Goal: Transaction & Acquisition: Book appointment/travel/reservation

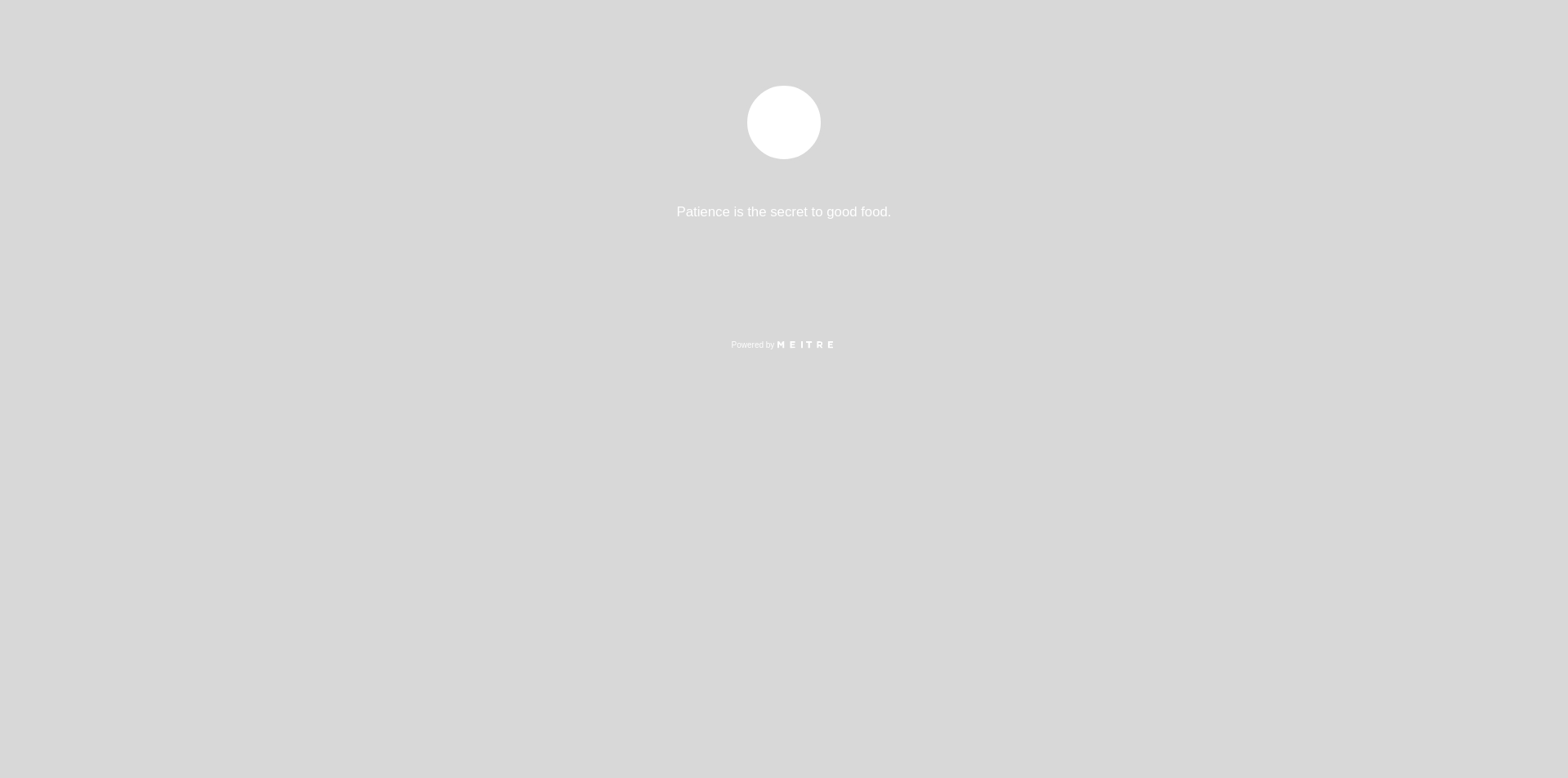
select select "es"
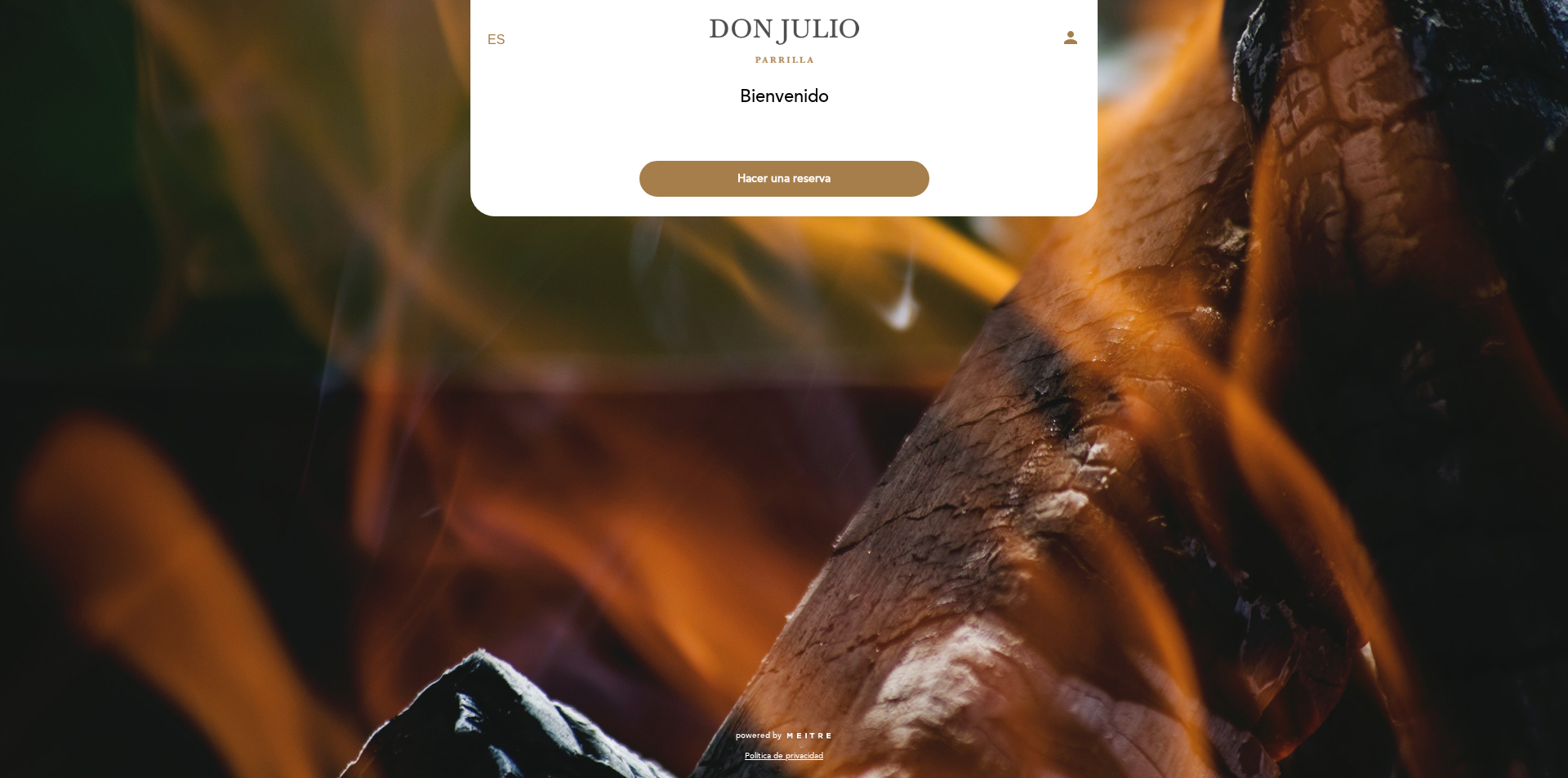
click at [1205, 308] on div "EN ES PT [PERSON_NAME] person [GEOGRAPHIC_DATA] [GEOGRAPHIC_DATA], Cambiar usua…" at bounding box center [784, 389] width 1568 height 778
click at [836, 285] on div "EN ES PT [PERSON_NAME] person [GEOGRAPHIC_DATA] [GEOGRAPHIC_DATA], Cambiar usua…" at bounding box center [784, 153] width 652 height 306
click at [803, 92] on h1 "Bienvenido" at bounding box center [784, 97] width 89 height 20
click at [800, 182] on button "Hacer una reserva" at bounding box center [784, 178] width 290 height 36
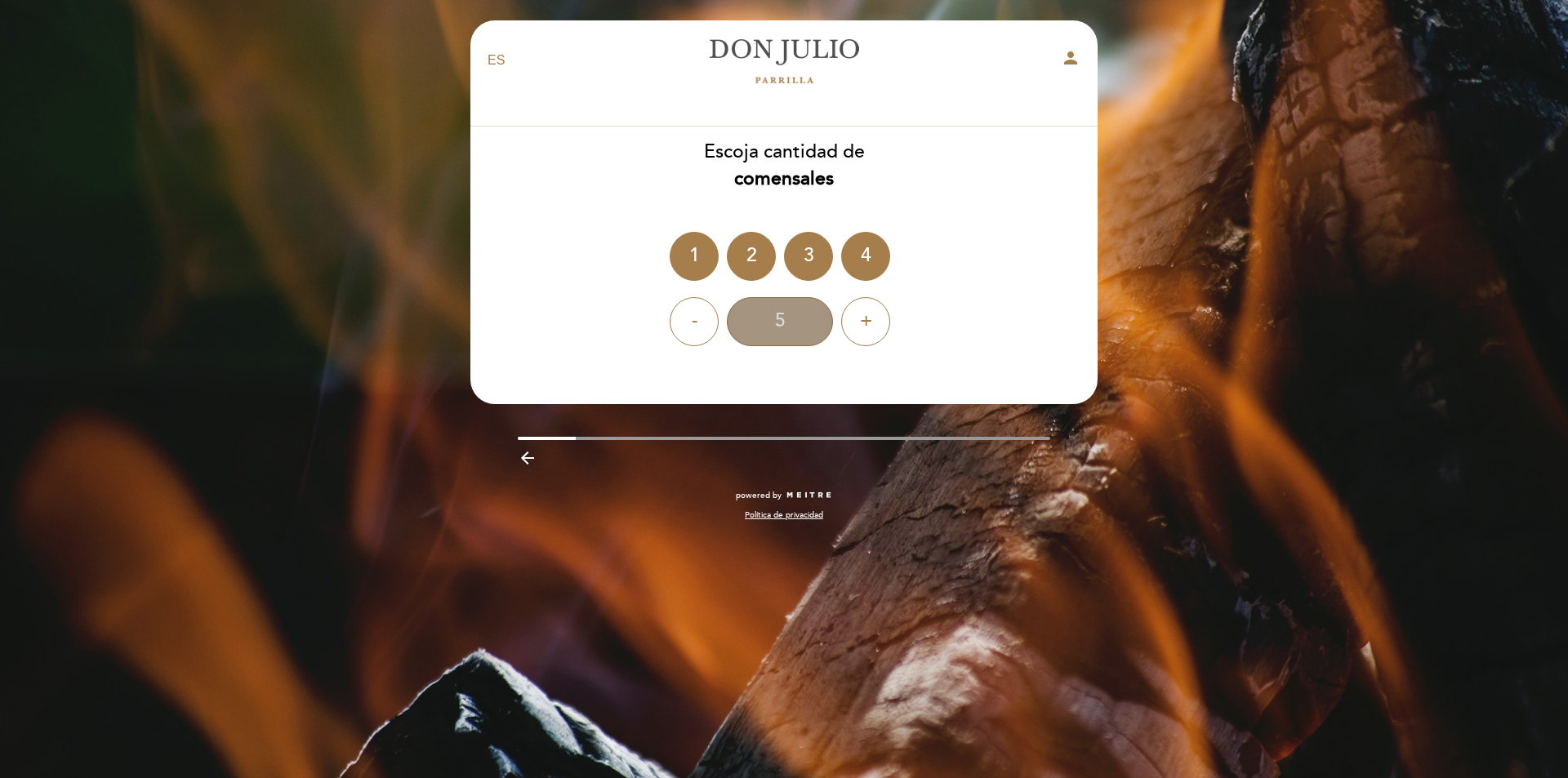
click at [783, 331] on div "5" at bounding box center [780, 321] width 106 height 49
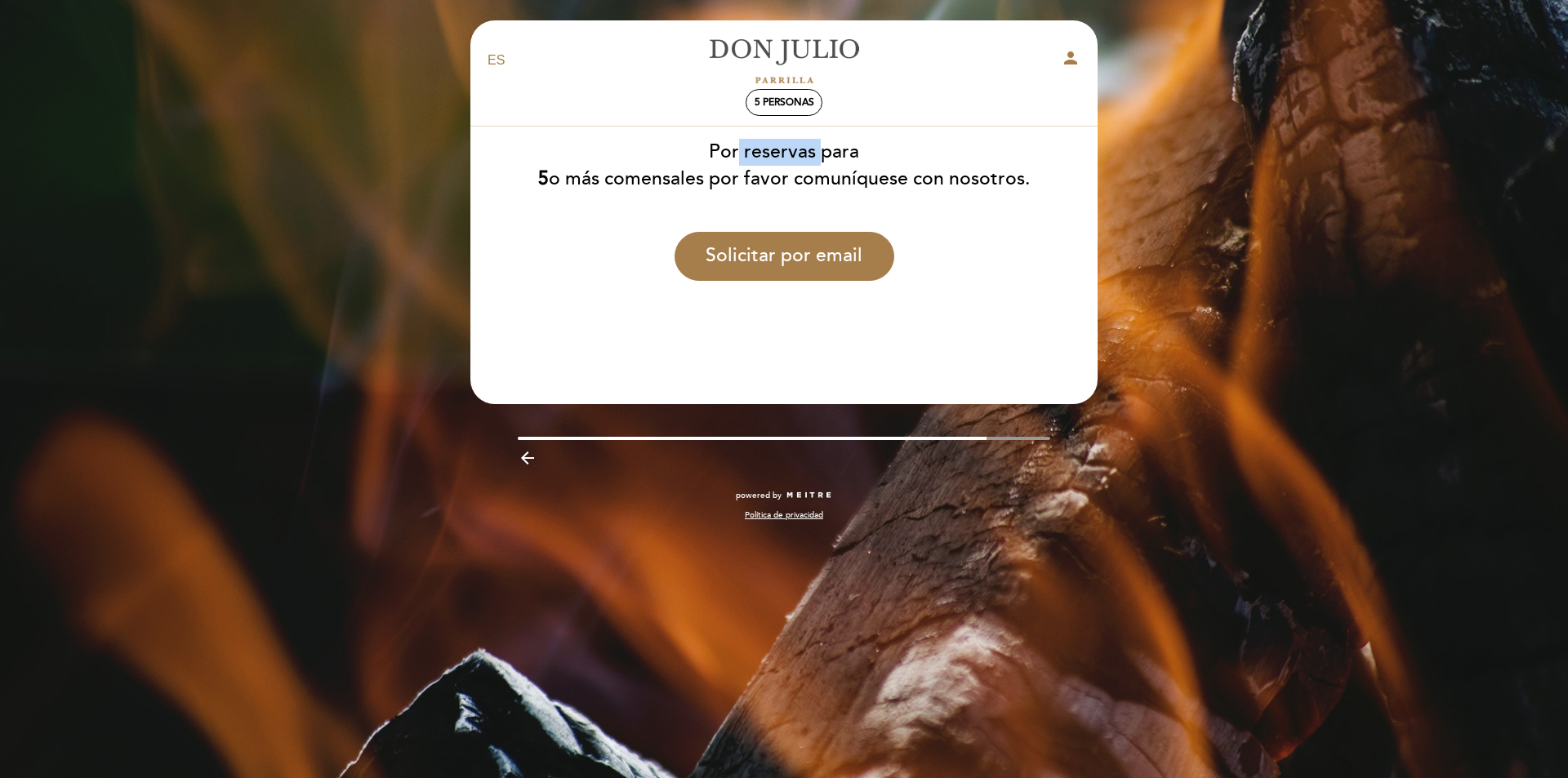
drag, startPoint x: 731, startPoint y: 153, endPoint x: 813, endPoint y: 161, distance: 82.4
click at [813, 161] on div "Por reservas para 5 o más comensales por favor comuníquese con nosotros." at bounding box center [783, 166] width 629 height 54
drag, startPoint x: 601, startPoint y: 164, endPoint x: 799, endPoint y: 188, distance: 199.4
click at [796, 187] on div "Por reservas para 5 o más comensales por favor comuníquese con nosotros." at bounding box center [783, 166] width 629 height 54
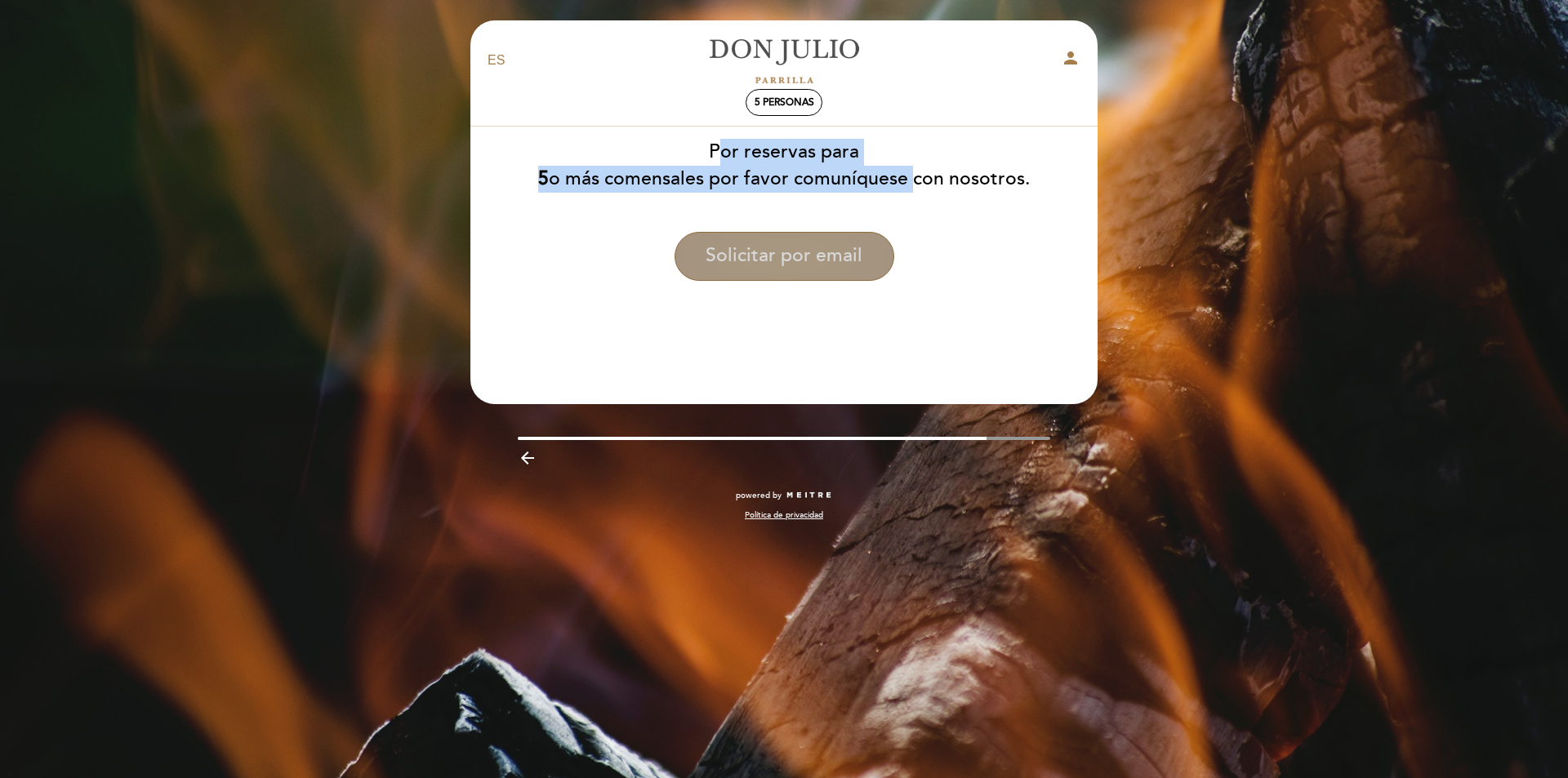
click at [842, 262] on button "Solicitar por email" at bounding box center [784, 256] width 219 height 49
click at [807, 246] on button "Solicitar por email" at bounding box center [784, 256] width 219 height 49
